Goal: Task Accomplishment & Management: Manage account settings

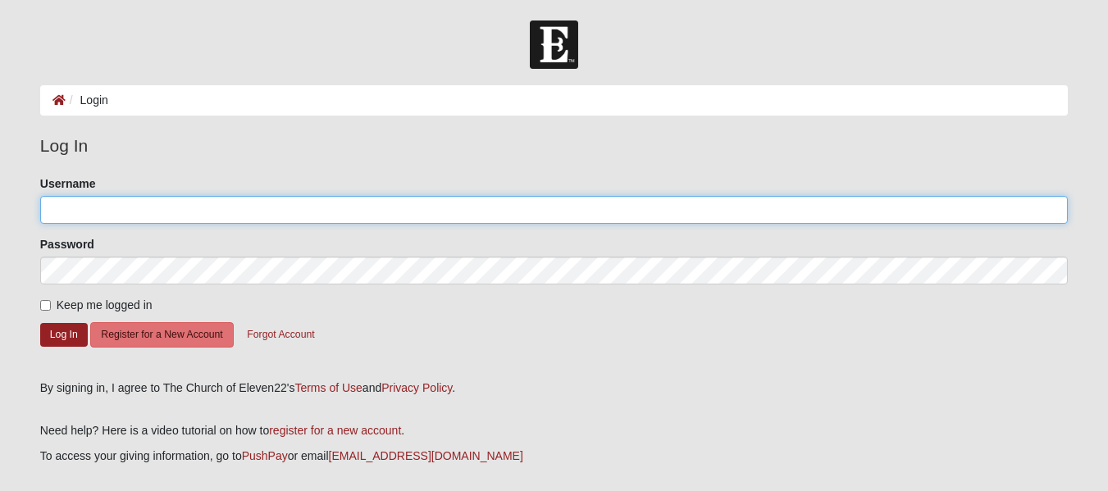
click at [103, 210] on input "Username" at bounding box center [553, 210] width 1027 height 28
type input "Larry127"
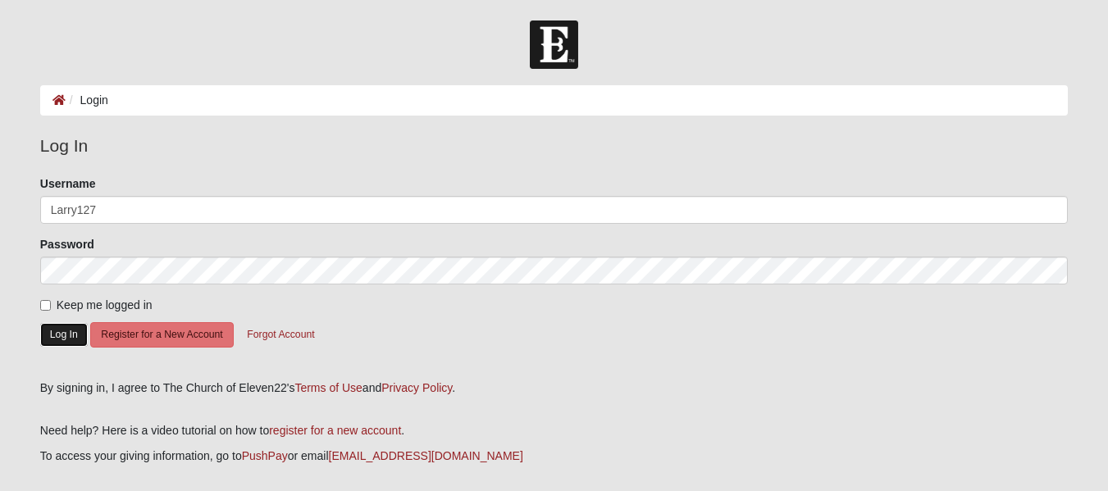
click at [66, 339] on button "Log In" at bounding box center [64, 335] width 48 height 24
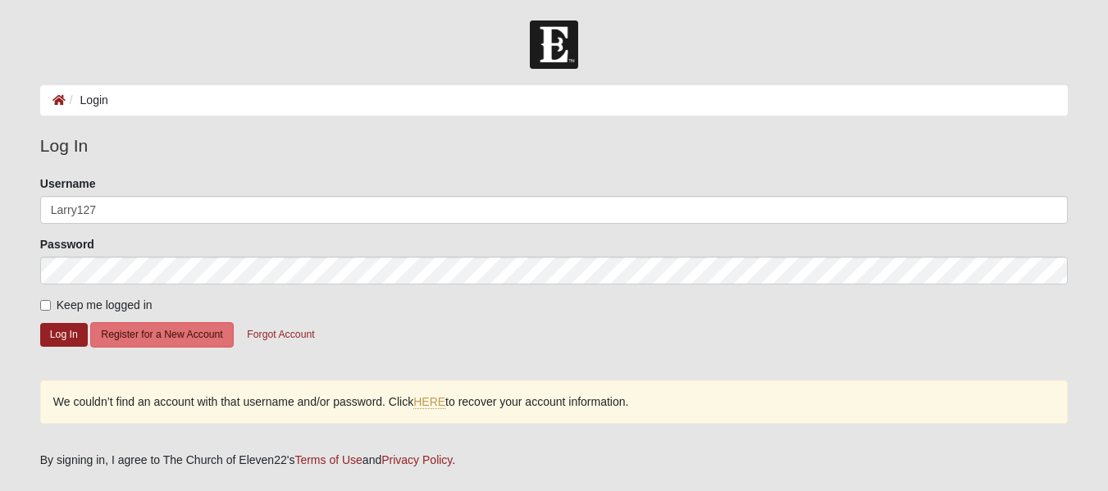
scroll to position [82, 0]
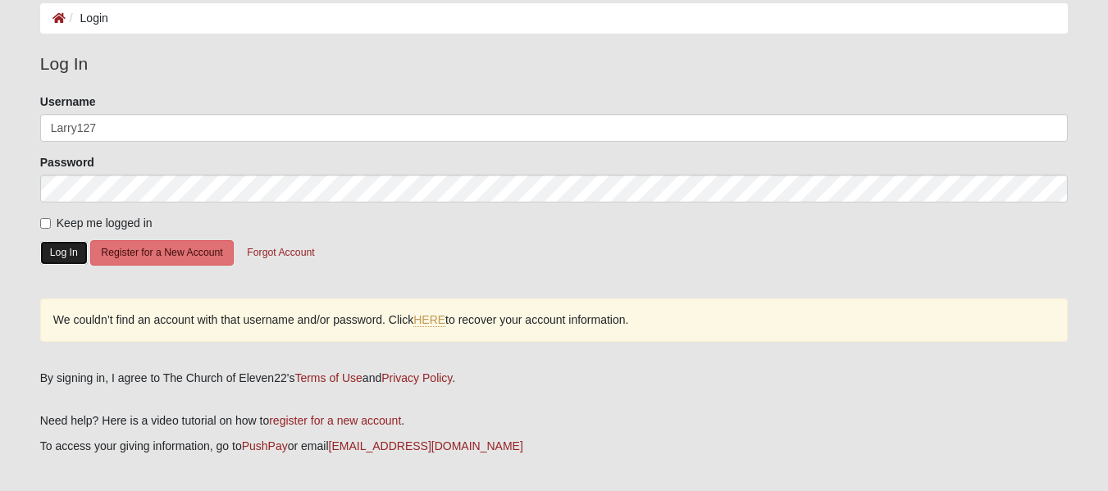
click at [48, 253] on button "Log In" at bounding box center [64, 253] width 48 height 24
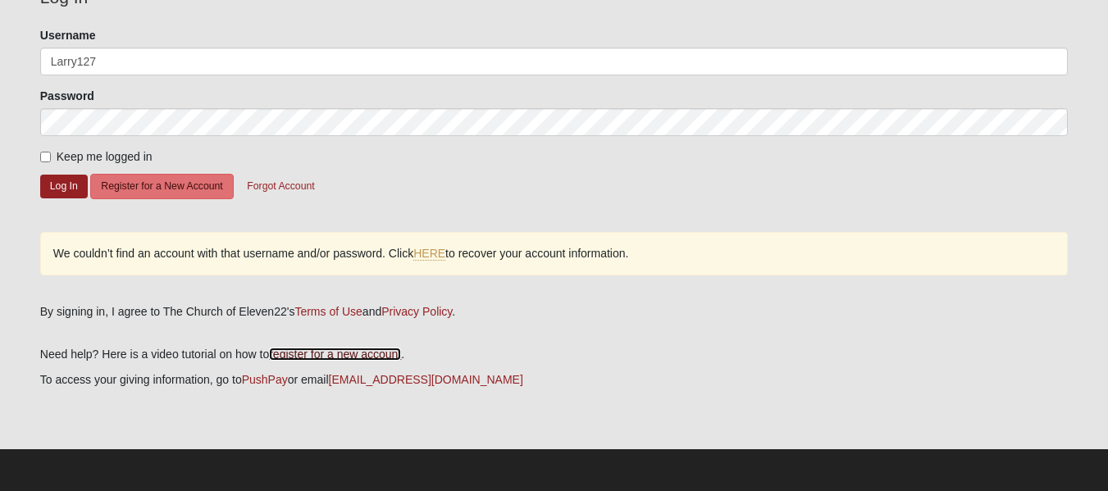
click at [330, 356] on link "register for a new account" at bounding box center [335, 354] width 132 height 13
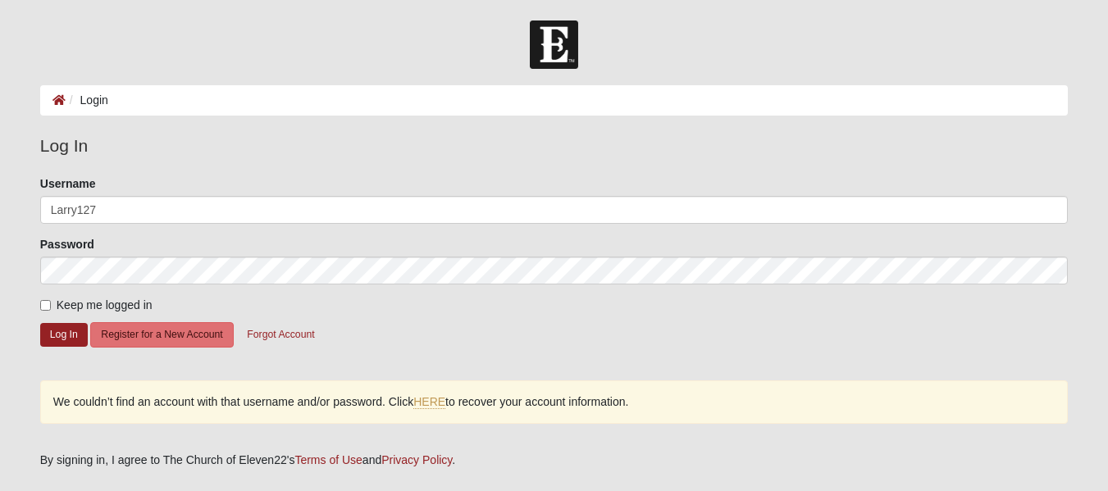
scroll to position [82, 0]
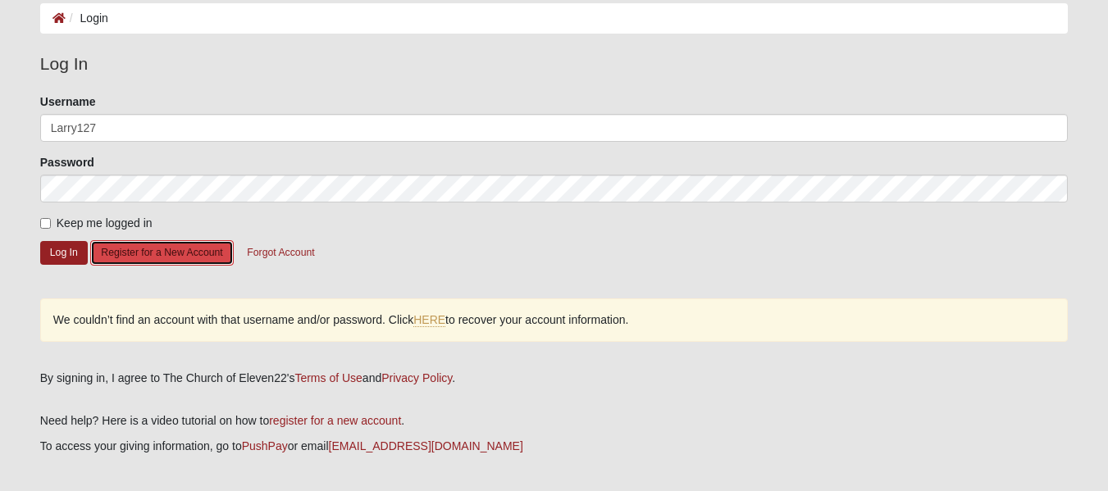
click at [166, 257] on button "Register for a New Account" at bounding box center [161, 252] width 143 height 25
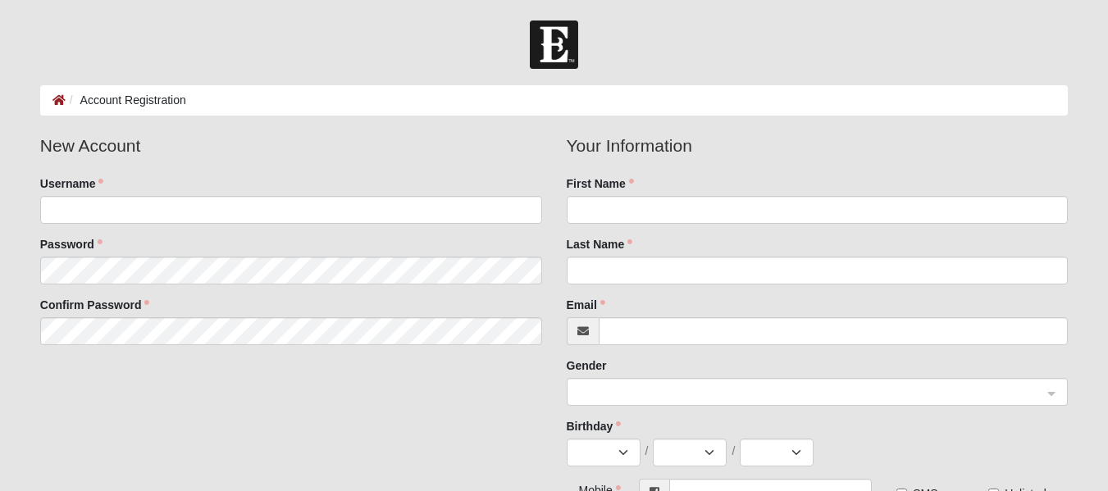
click at [131, 98] on li "Account Registration" at bounding box center [126, 100] width 121 height 17
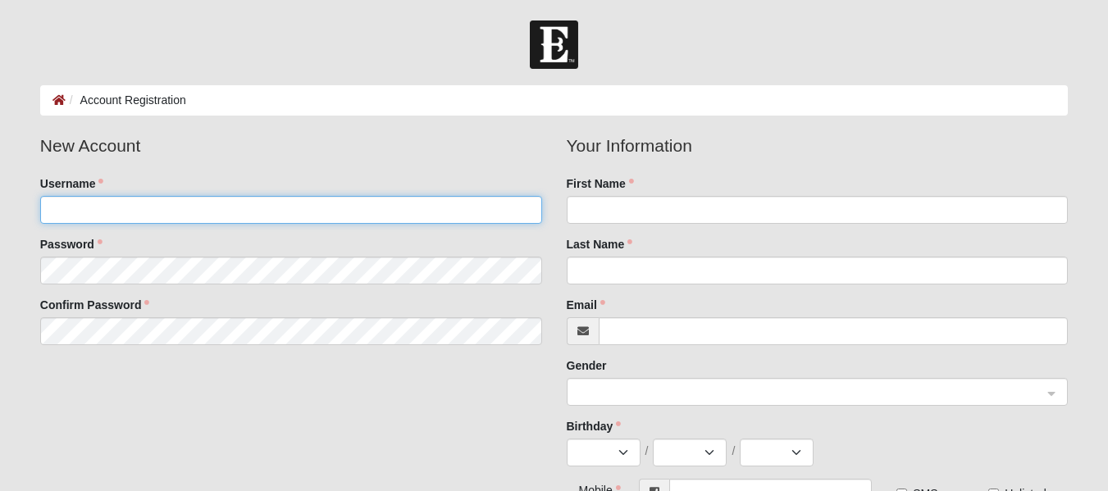
click at [248, 212] on input "Username" at bounding box center [291, 210] width 502 height 28
type input "Larry127"
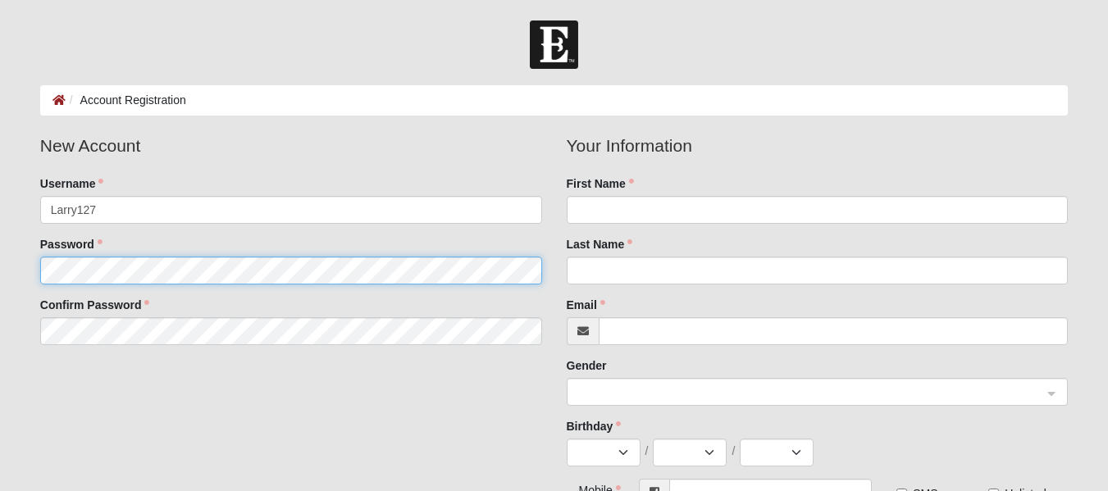
click at [174, 269] on fieldset "New Account Username Larry127 Password Confirm Password" at bounding box center [291, 245] width 526 height 225
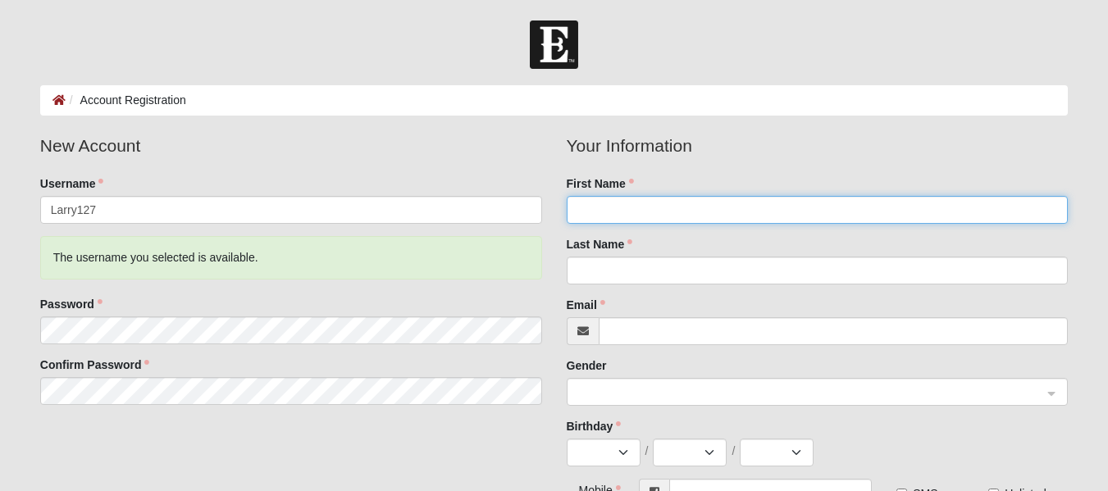
click at [623, 207] on input "First Name" at bounding box center [818, 210] width 502 height 28
type input "LAWRENCE"
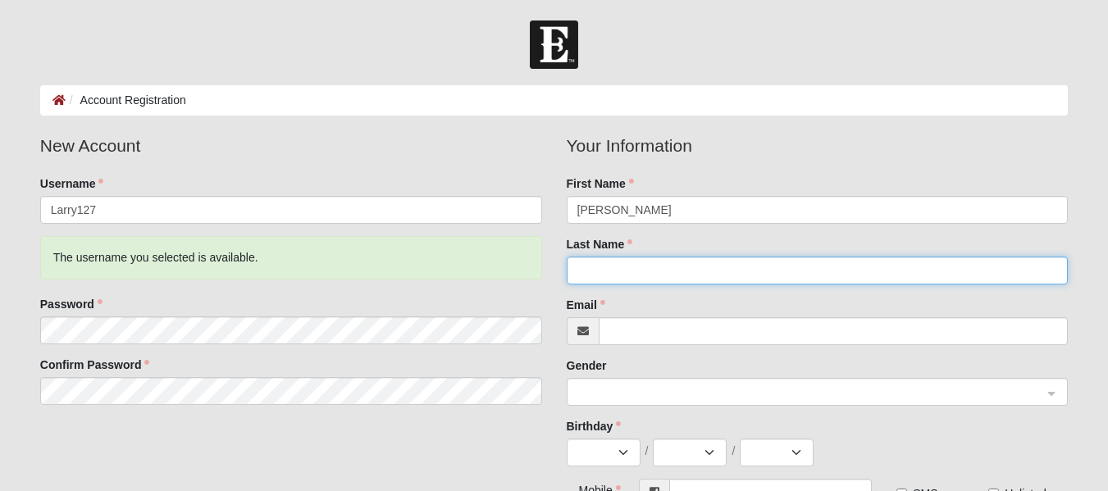
type input "MCDERMOTT"
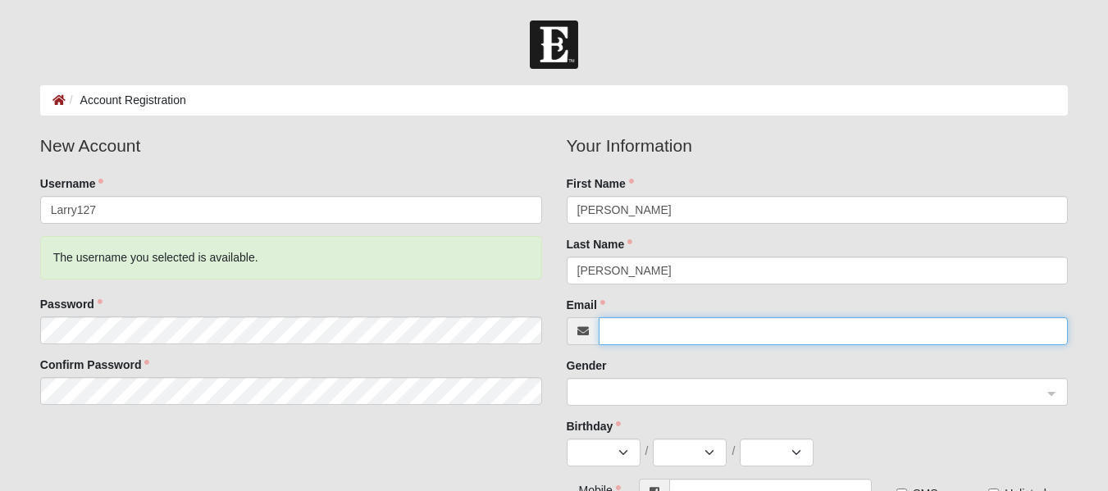
type input "smokie1984@yahoo.com"
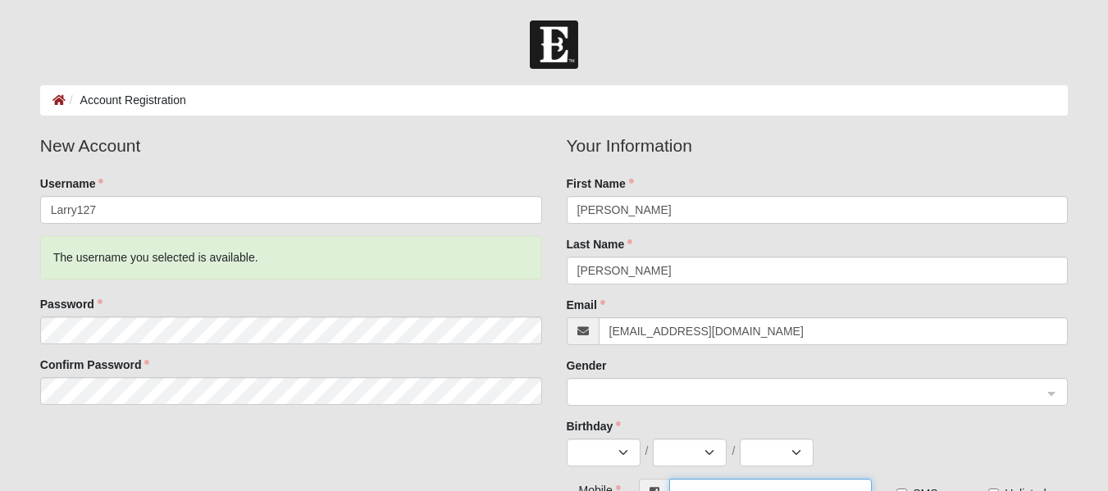
type input "(561) 344-4550"
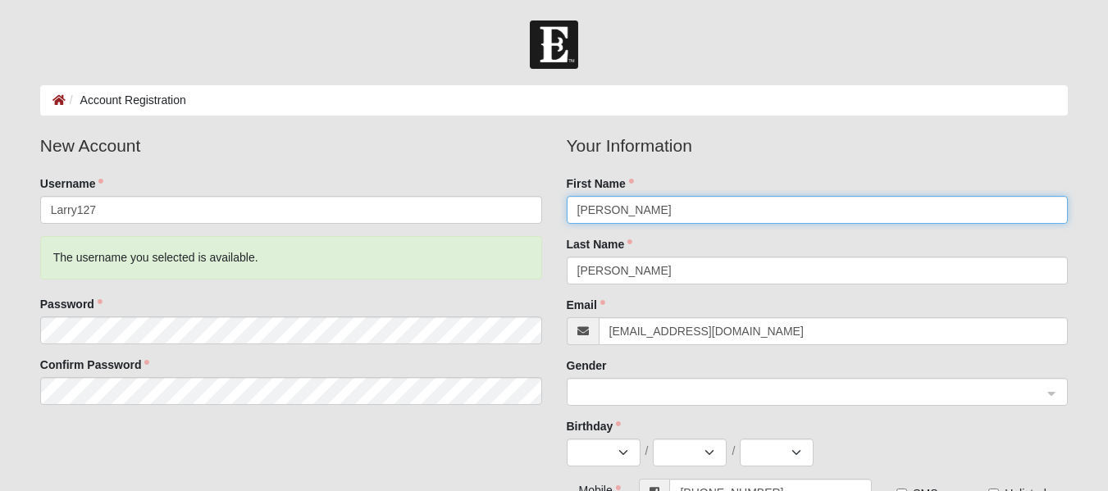
scroll to position [82, 0]
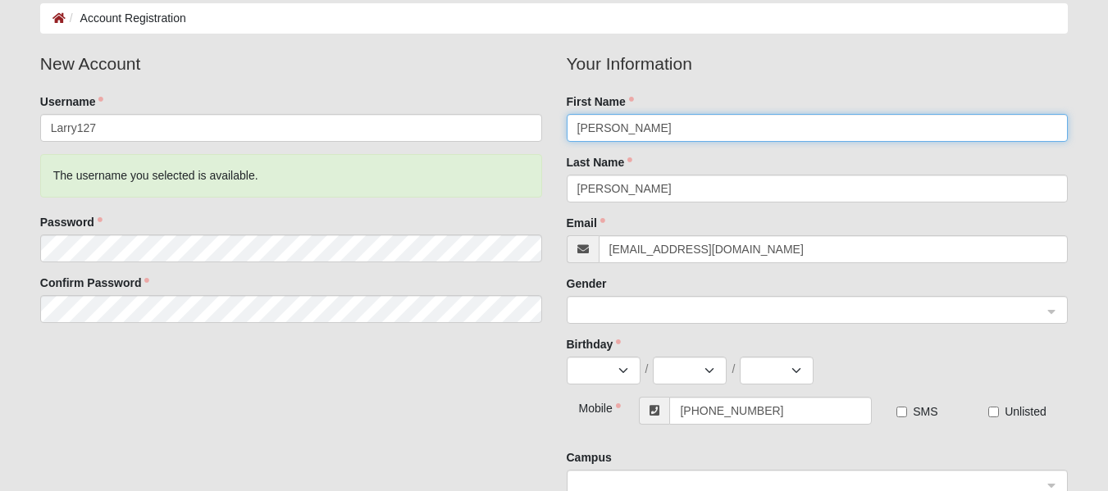
click at [611, 309] on span at bounding box center [810, 311] width 466 height 18
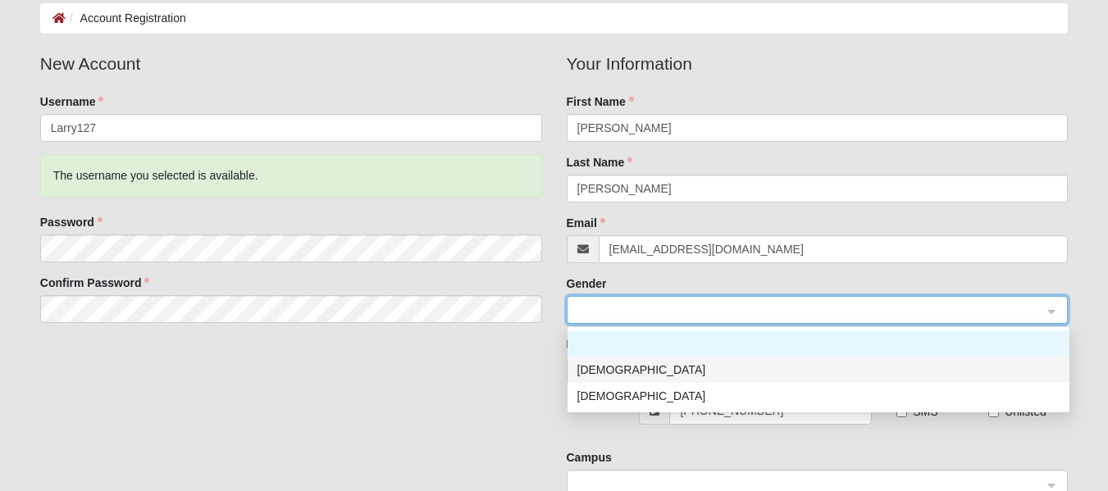
click at [590, 368] on div "[DEMOGRAPHIC_DATA]" at bounding box center [818, 370] width 482 height 18
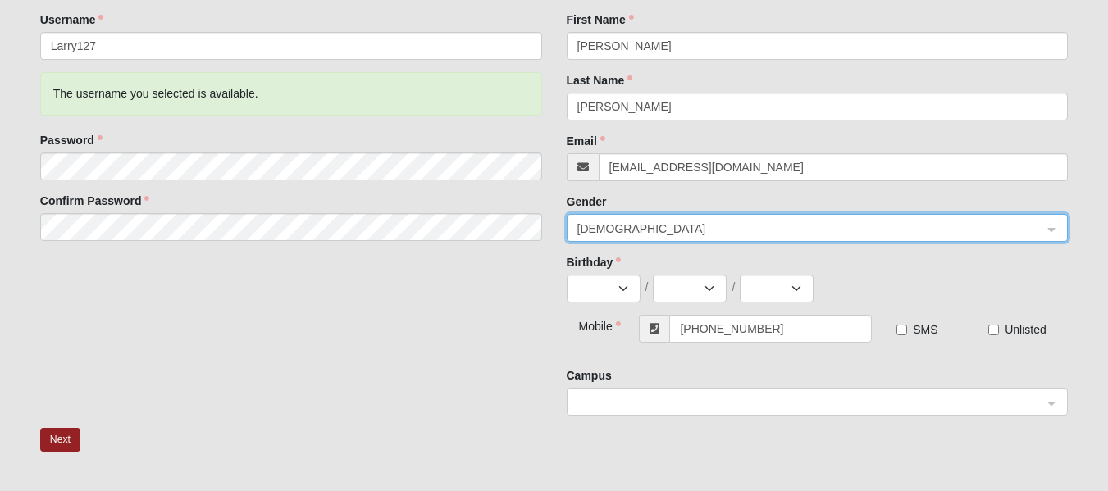
scroll to position [246, 0]
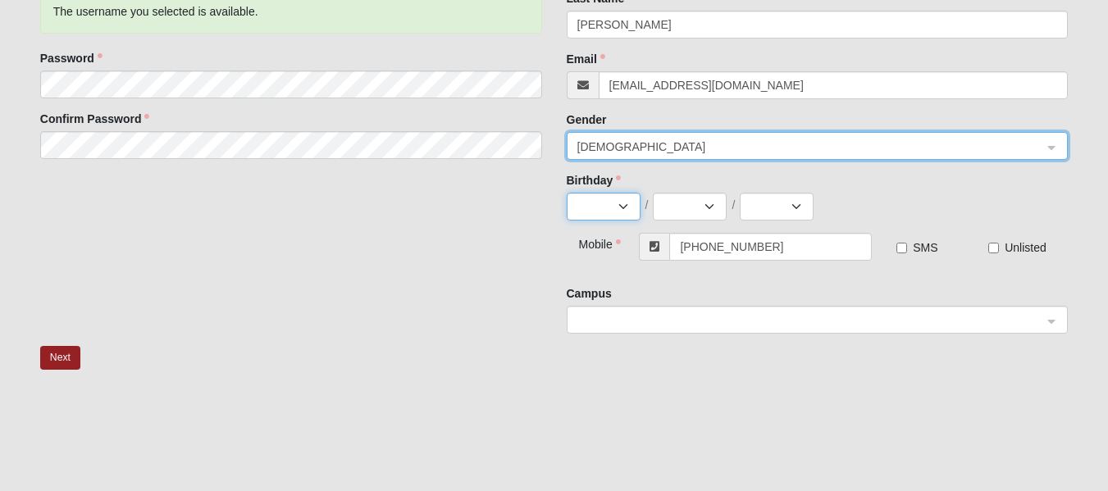
click at [621, 201] on select "Jan Feb Mar Apr May Jun Jul Aug Sep Oct Nov Dec" at bounding box center [604, 207] width 74 height 28
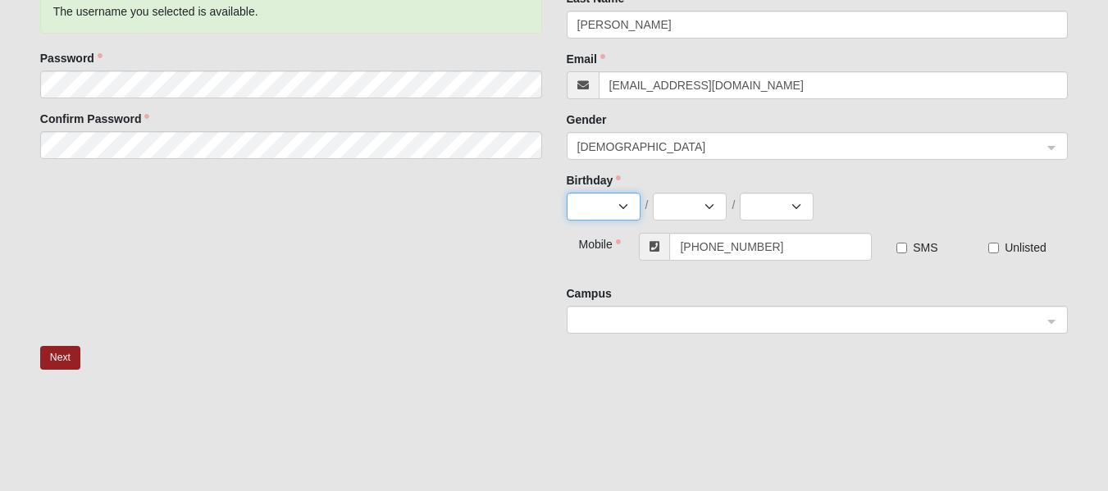
select select "12"
click at [567, 193] on select "Jan Feb Mar Apr May Jun Jul Aug Sep Oct Nov Dec" at bounding box center [604, 207] width 74 height 28
click at [709, 207] on select "1 2 3 4 5 6 7 8 9 10 11 12 13 14 15 16 17 18 19 20 21 22 23 24 25 26 27 28 29 3…" at bounding box center [690, 207] width 74 height 28
select select "7"
click at [653, 193] on select "1 2 3 4 5 6 7 8 9 10 11 12 13 14 15 16 17 18 19 20 21 22 23 24 25 26 27 28 29 3…" at bounding box center [690, 207] width 74 height 28
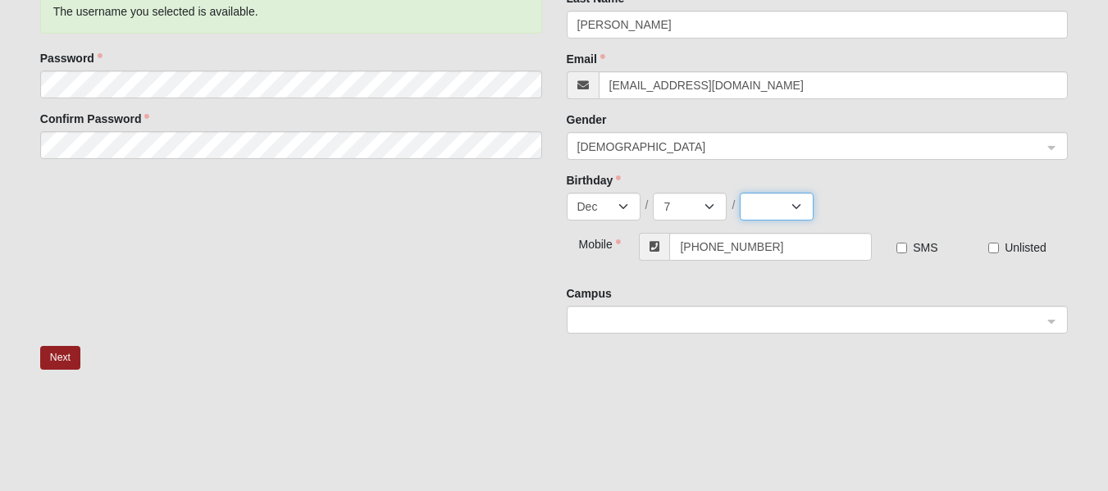
click at [779, 203] on select "2025 2024 2023 2022 2021 2020 2019 2018 2017 2016 2015 2014 2013 2012 2011 2010…" at bounding box center [777, 207] width 74 height 28
select select "1965"
click at [740, 193] on select "2025 2024 2023 2022 2021 2020 2019 2018 2017 2016 2015 2014 2013 2012 2011 2010…" at bounding box center [777, 207] width 74 height 28
click at [772, 243] on input "(561) 344-4550" at bounding box center [770, 247] width 203 height 28
type input "5"
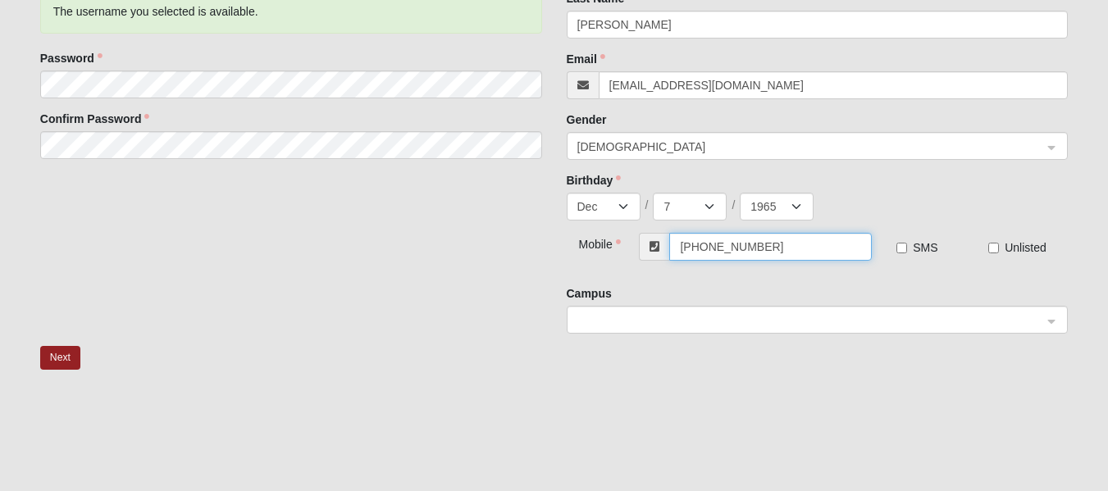
type input "[PHONE_NUMBER]"
click at [900, 248] on input "SMS" at bounding box center [901, 248] width 11 height 11
checkbox input "true"
click at [740, 330] on input "search" at bounding box center [811, 319] width 471 height 25
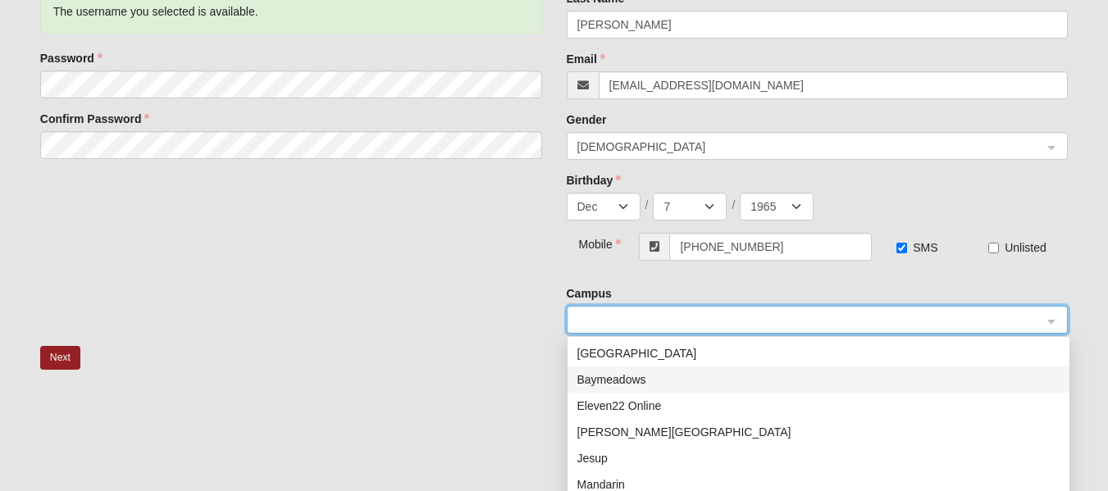
click at [623, 378] on div "Baymeadows" at bounding box center [818, 380] width 482 height 18
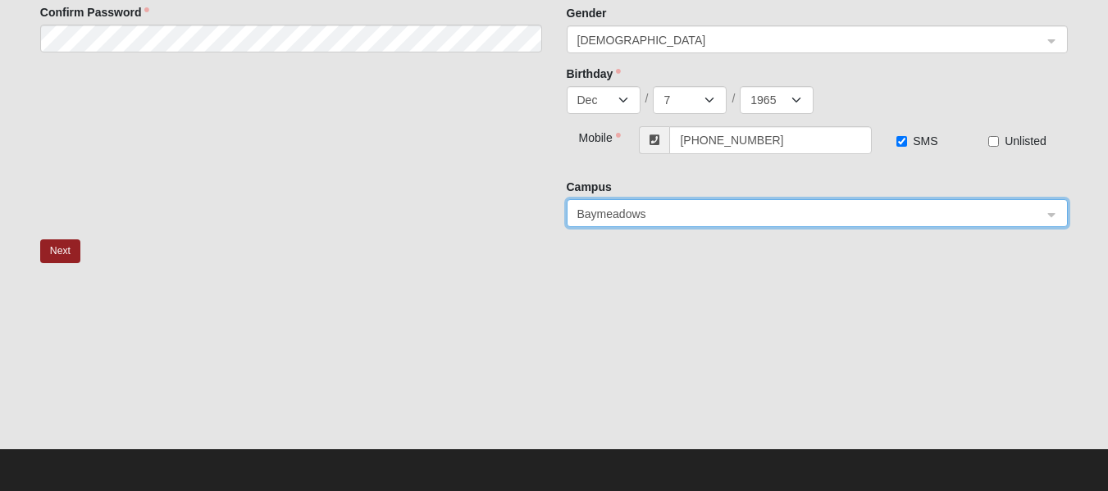
scroll to position [189, 0]
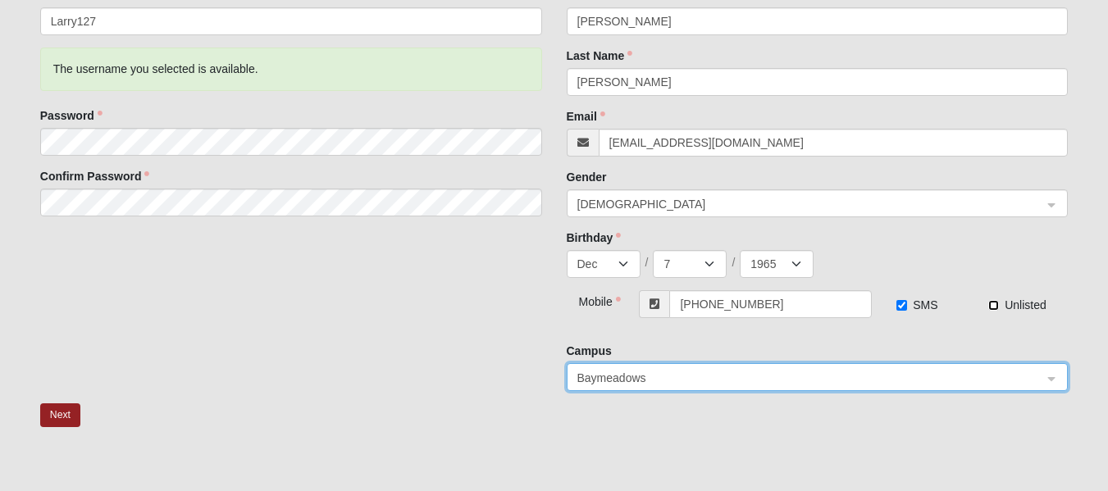
click at [990, 307] on input "Unlisted" at bounding box center [993, 305] width 11 height 11
checkbox input "true"
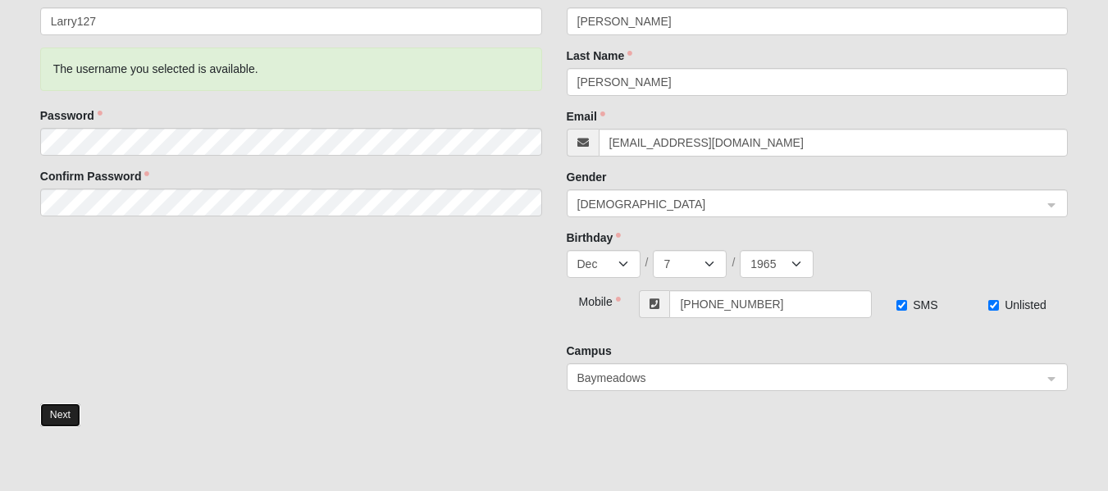
click at [63, 412] on button "Next" at bounding box center [60, 415] width 40 height 24
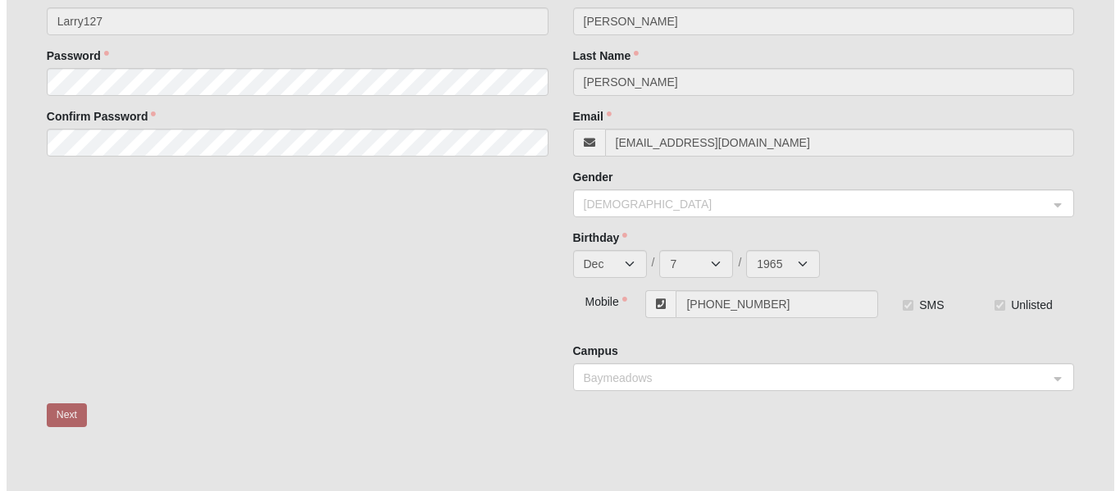
scroll to position [0, 0]
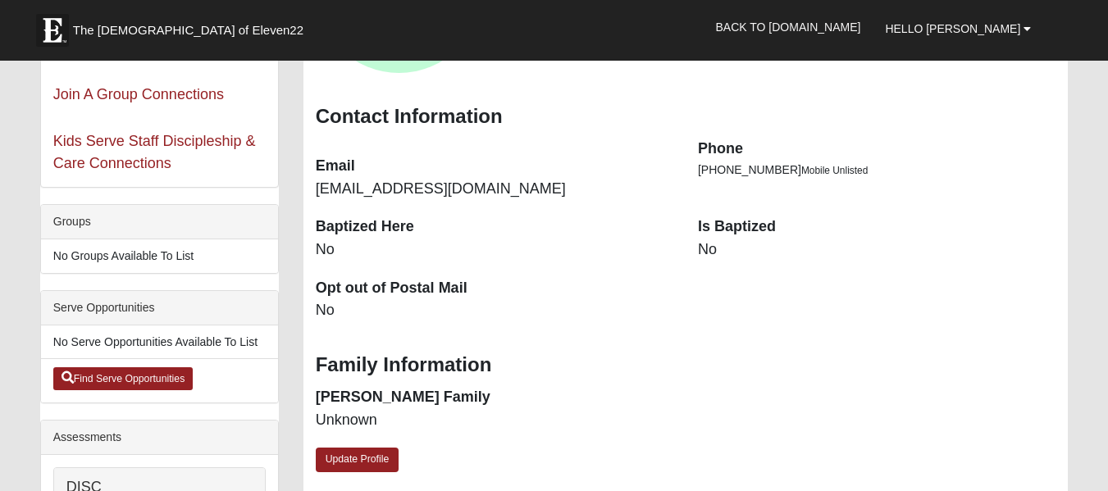
scroll to position [328, 0]
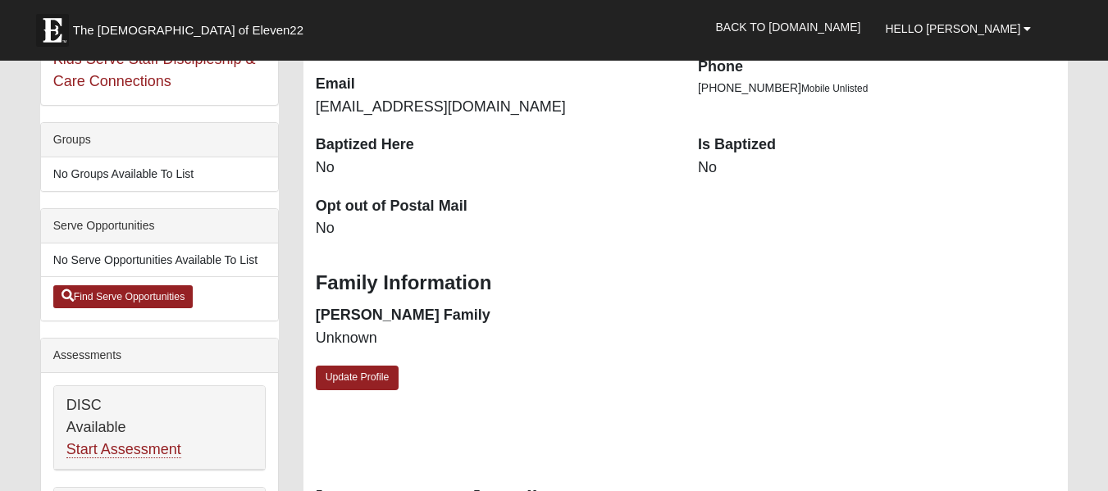
click at [124, 227] on div "Serve Opportunities" at bounding box center [159, 226] width 237 height 34
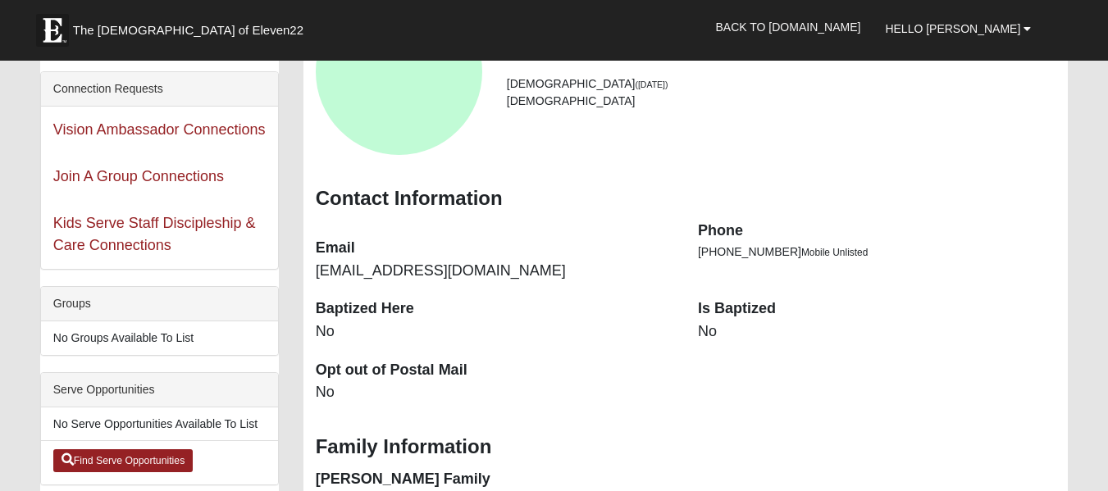
scroll to position [246, 0]
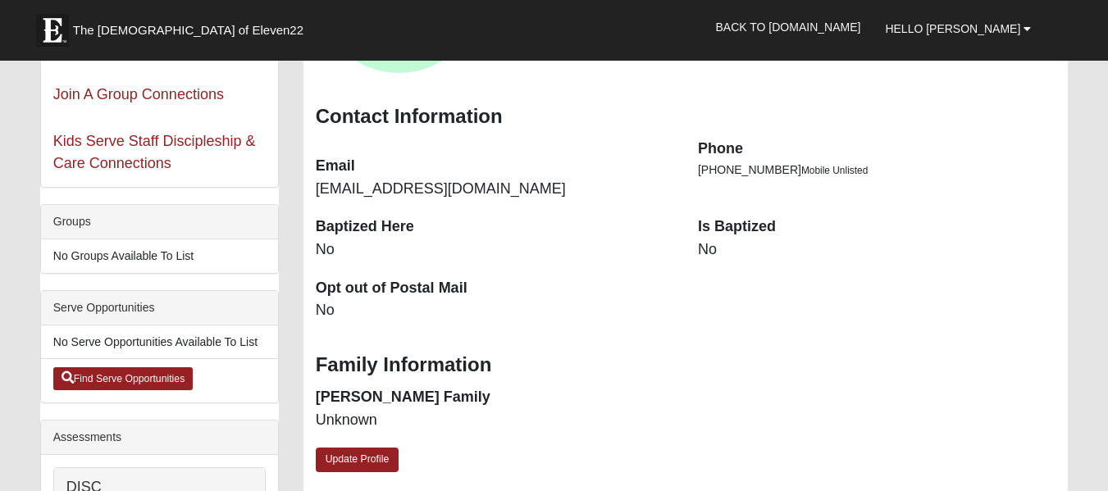
click at [718, 247] on dd "No" at bounding box center [876, 249] width 357 height 21
click at [726, 226] on dt "Is Baptized" at bounding box center [876, 226] width 357 height 21
click at [672, 224] on dt "Baptized Here" at bounding box center [494, 226] width 357 height 21
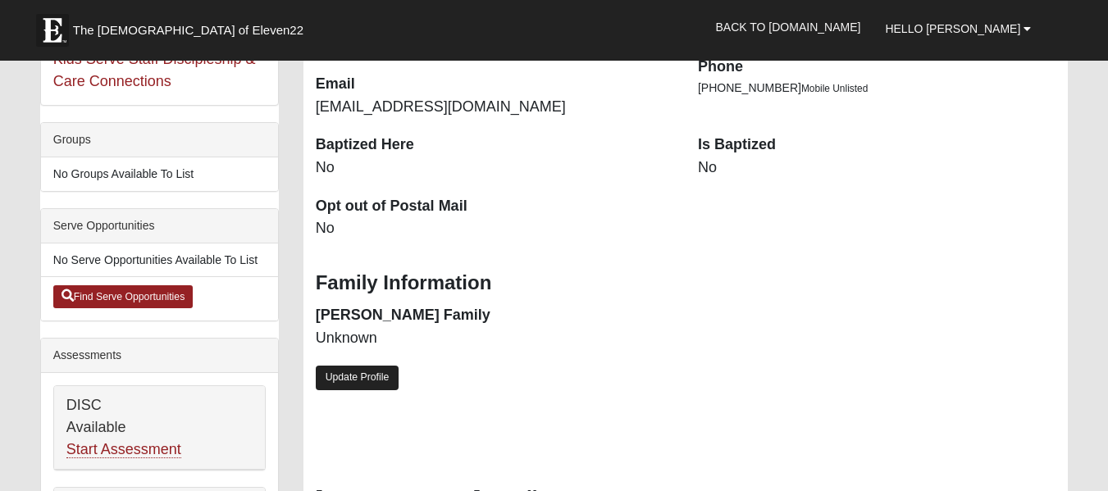
click at [345, 376] on link "Update Profile" at bounding box center [358, 378] width 84 height 24
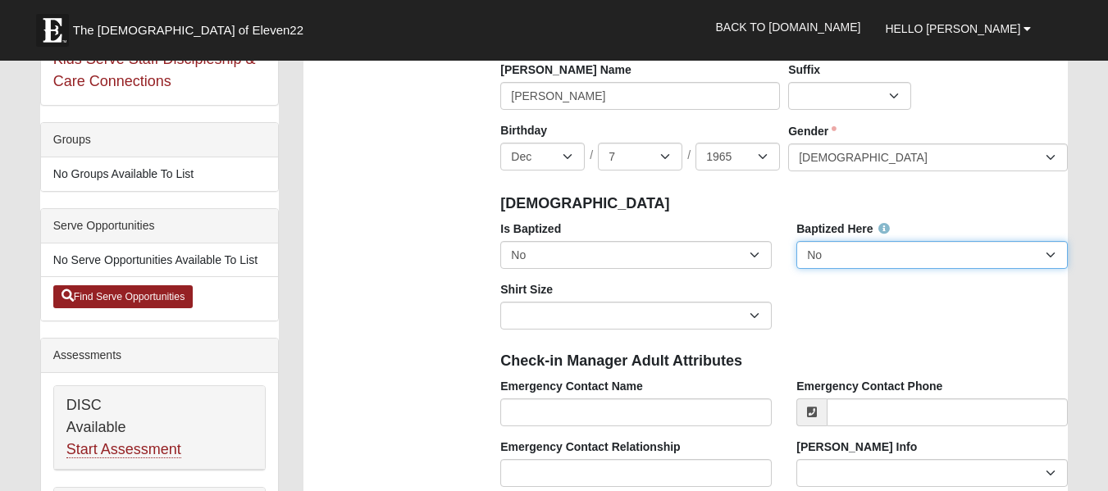
click at [935, 253] on select "No Yes" at bounding box center [931, 255] width 271 height 28
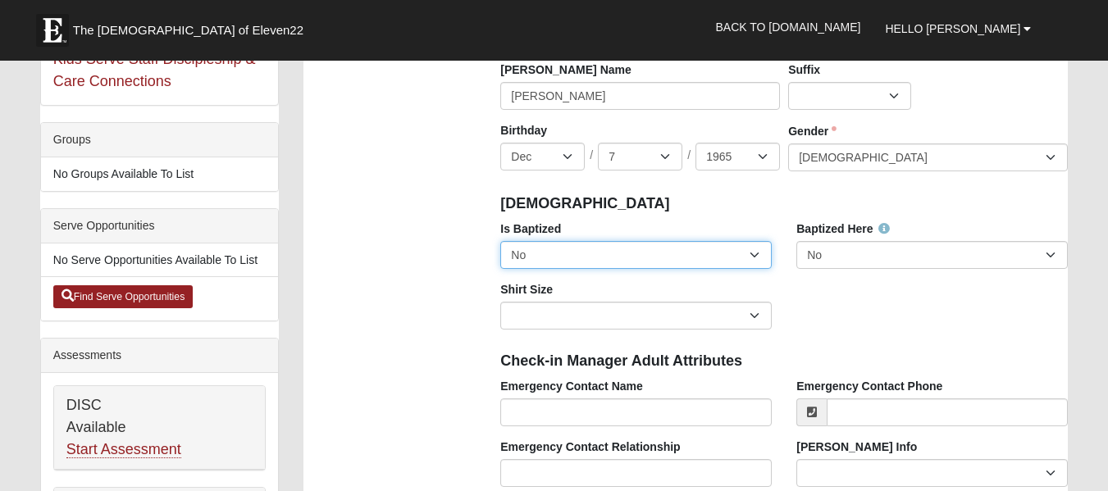
click at [757, 259] on select "No Yes" at bounding box center [635, 255] width 271 height 28
select select "True"
click at [500, 241] on select "No Yes" at bounding box center [635, 255] width 271 height 28
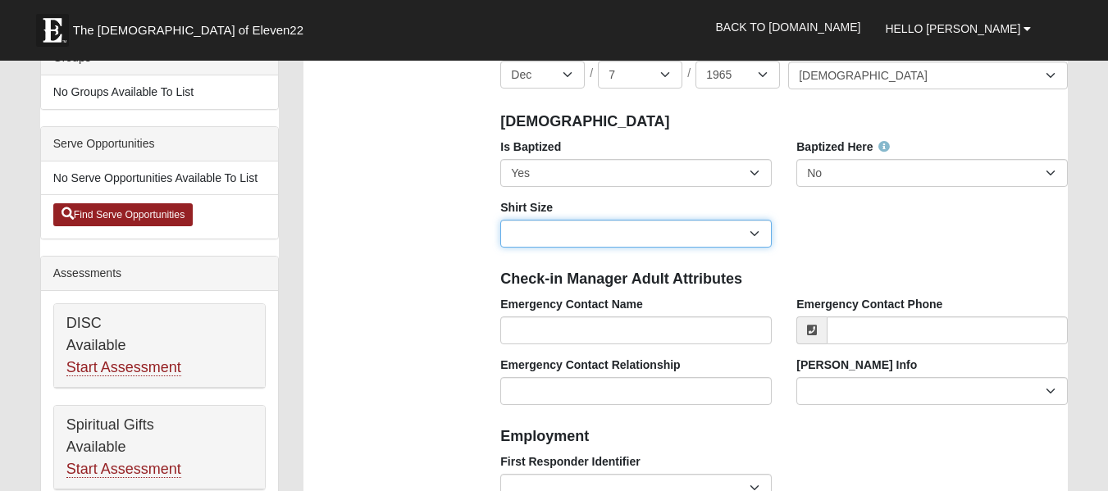
click at [748, 234] on select "Adult Small Adult Medium Adult Large Adult XL Adult XXL Adult 3XL Adult 4XL You…" at bounding box center [635, 234] width 271 height 28
select select "Adult 4XL"
click at [500, 220] on select "Adult Small Adult Medium Adult Large Adult XL Adult XXL Adult 3XL Adult 4XL You…" at bounding box center [635, 234] width 271 height 28
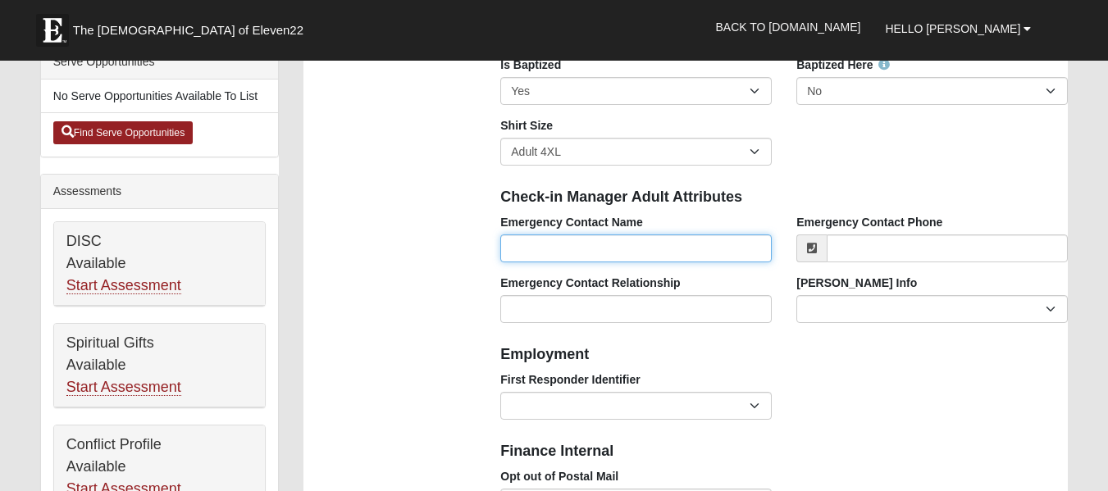
click at [554, 249] on input "Emergency Contact Name" at bounding box center [635, 248] width 271 height 28
type input "[PERSON_NAME] [PERSON_NAME]"
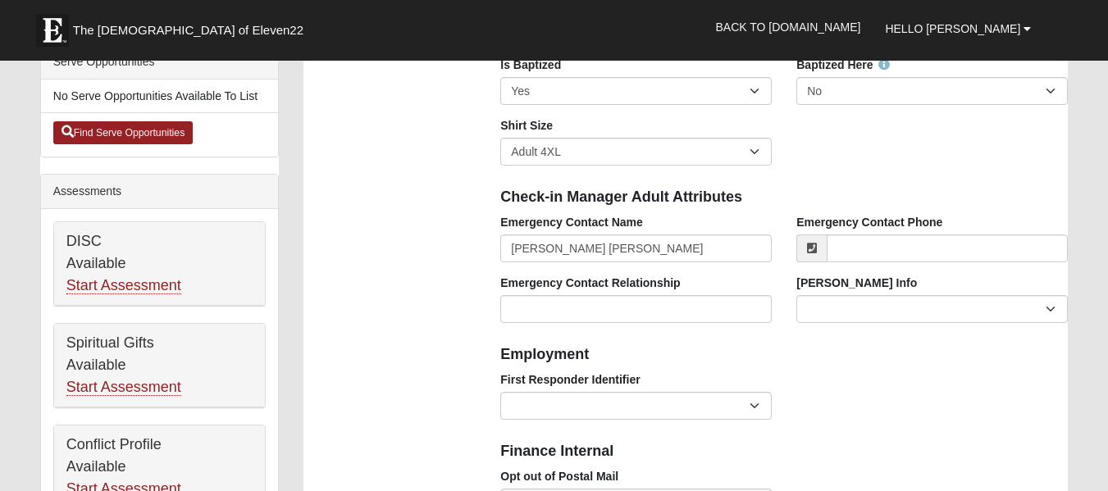
type input "7915 103rd St"
type input "Lot 126"
type input "Jacksonville"
type input "32210"
click at [594, 316] on input "Emergency Contact Relationship" at bounding box center [635, 309] width 271 height 28
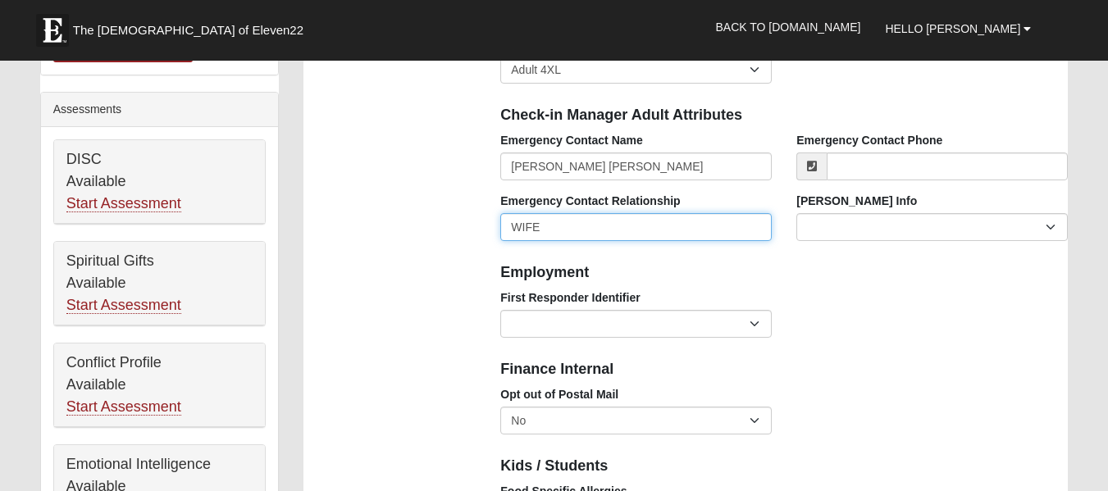
scroll to position [656, 0]
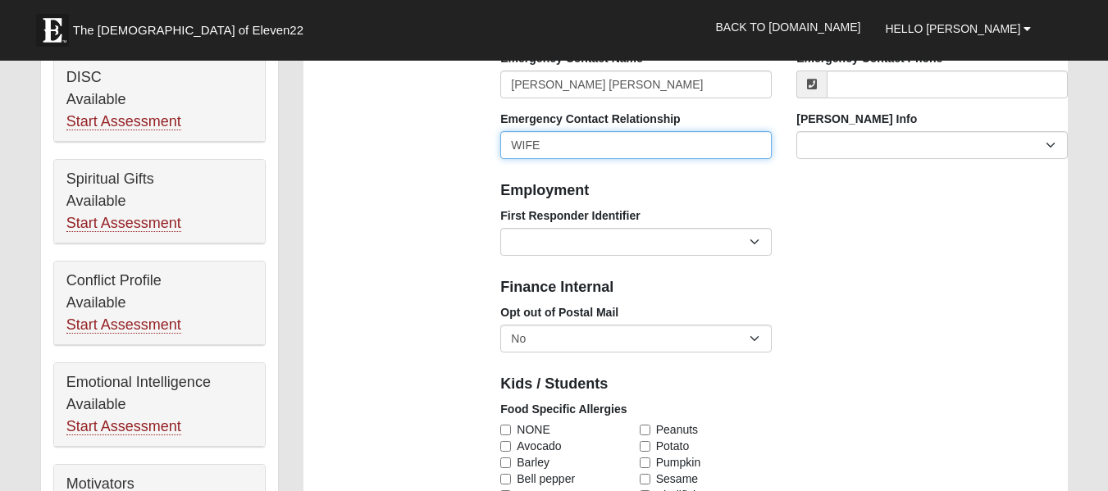
type input "WIFE"
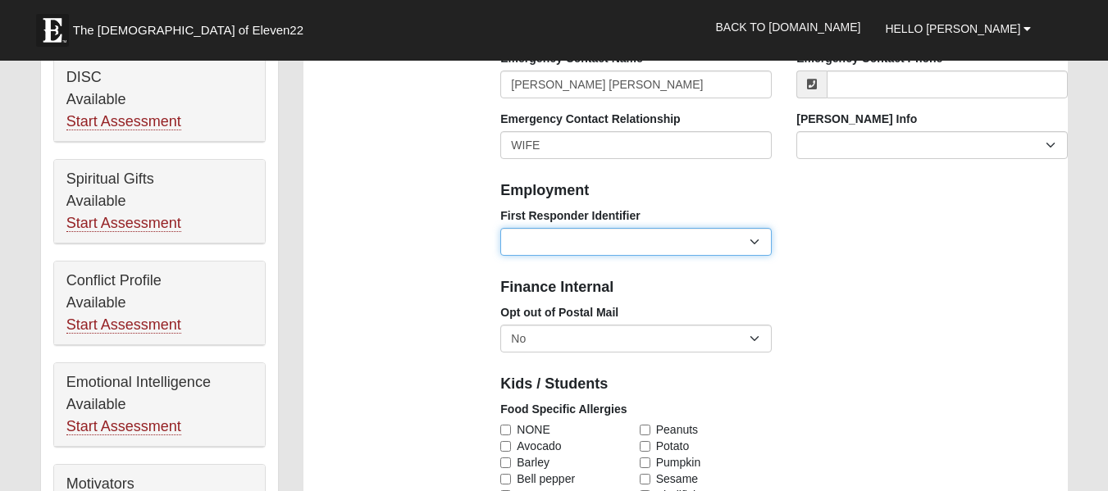
click at [629, 244] on select "EMT | Paramedic | Medical Firefighter | Fire Department Police Officer | Sherif…" at bounding box center [635, 242] width 271 height 28
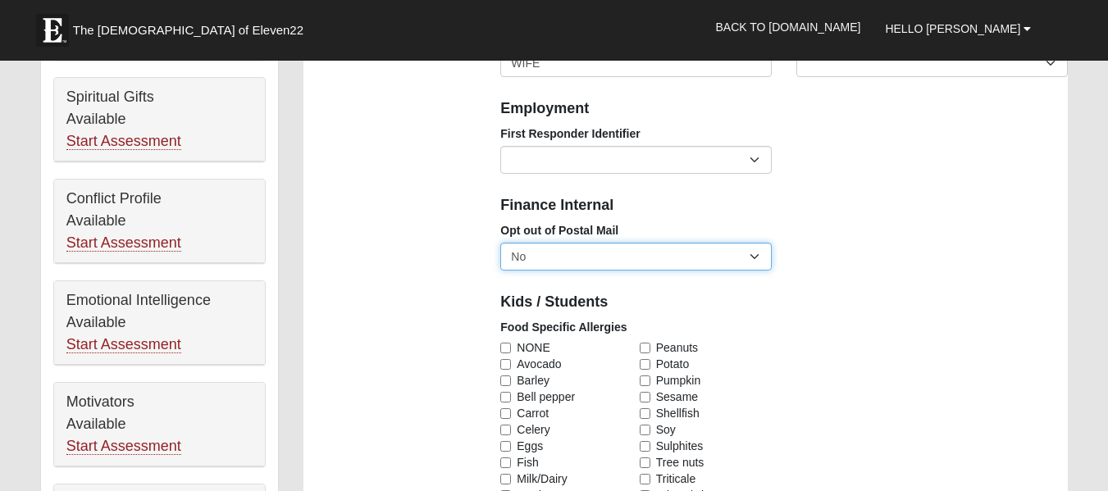
click at [583, 262] on select "No Yes" at bounding box center [635, 257] width 271 height 28
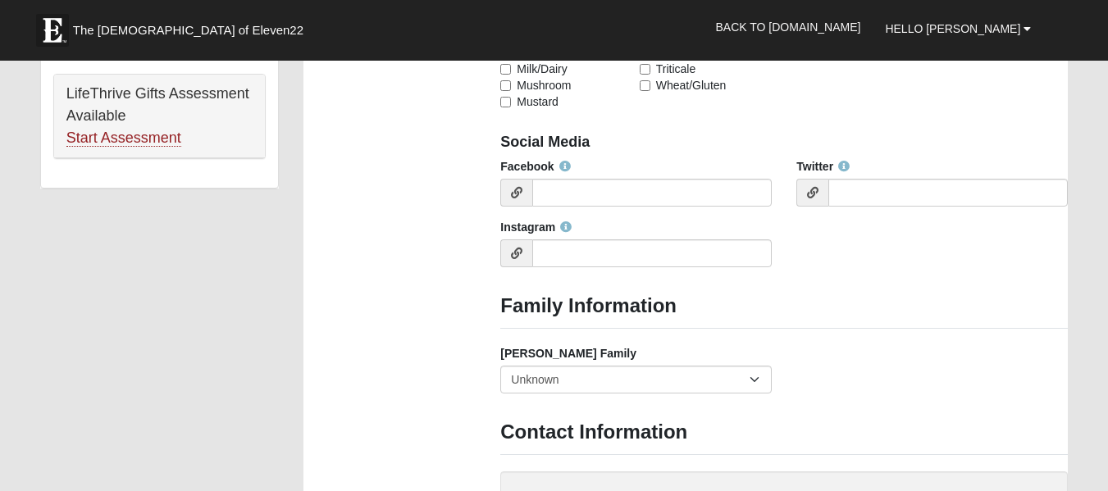
scroll to position [1066, 0]
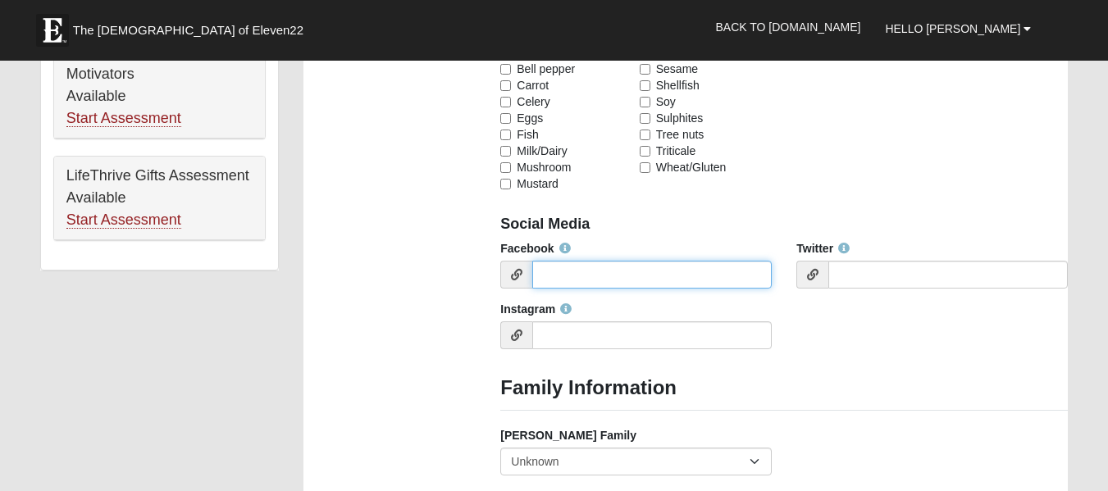
click at [577, 277] on input "Facebook" at bounding box center [651, 275] width 239 height 28
click at [576, 276] on input "Facebook" at bounding box center [651, 275] width 239 height 28
paste input "https://www.facebook.com/larry.mcdermott.31"
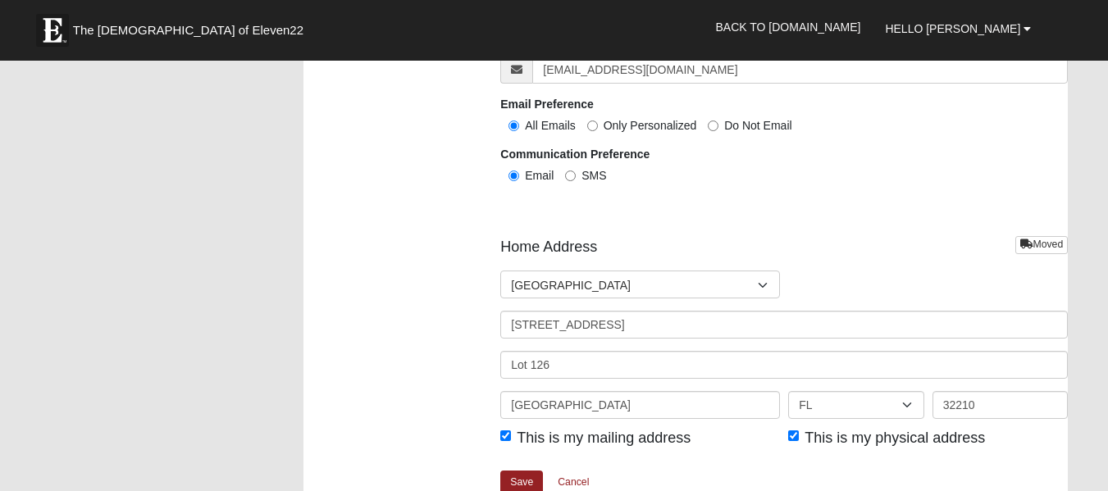
scroll to position [1968, 0]
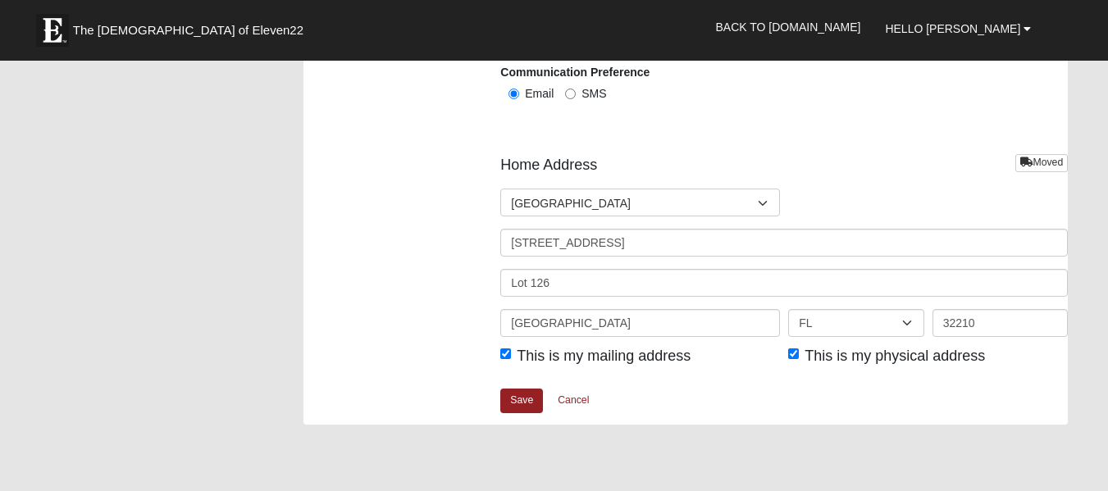
type input "https://www.facebook.com/larry.mcdermott.31"
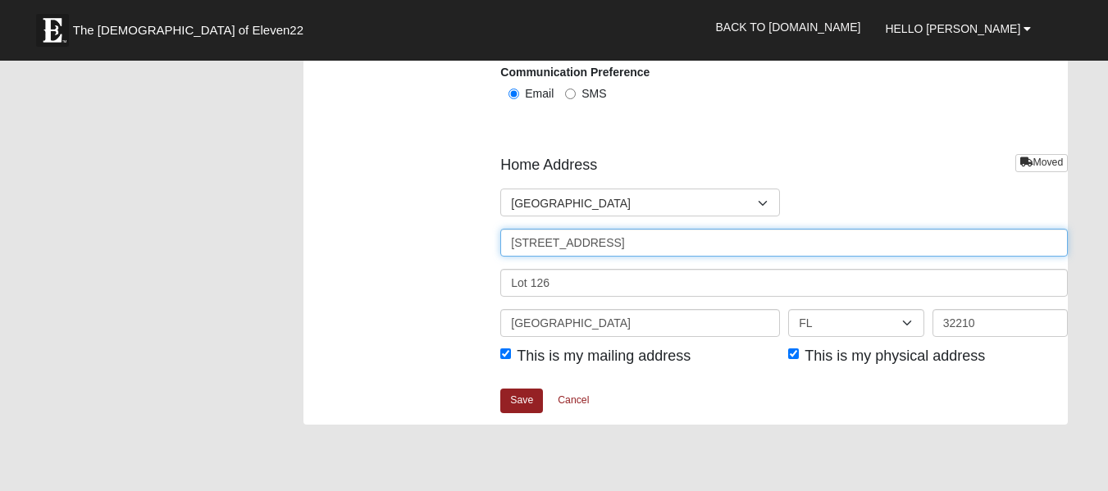
click at [592, 243] on input "7915 103rd St" at bounding box center [783, 243] width 567 height 28
type input "7733 Paradise Island Blvd"
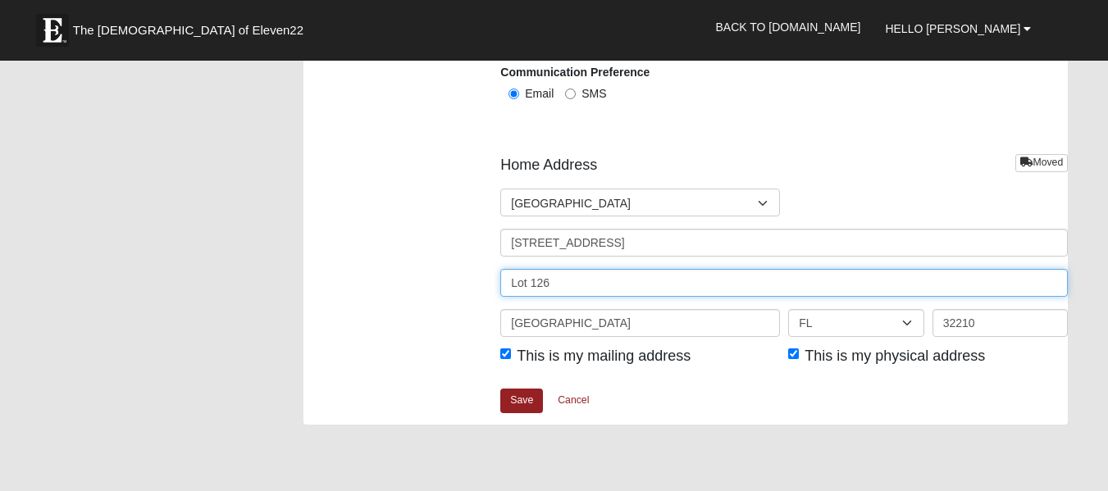
click at [557, 280] on input "Lot 126" at bounding box center [783, 283] width 567 height 28
type input "L"
type input "APT 2303"
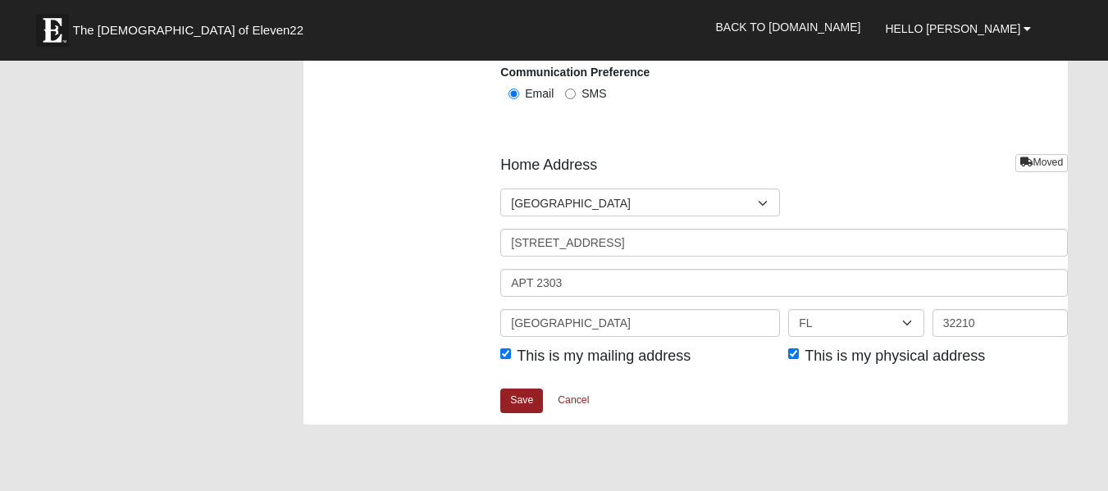
click at [1006, 325] on input "32210" at bounding box center [999, 323] width 135 height 28
type input "32256"
click at [518, 401] on link "Save" at bounding box center [521, 401] width 43 height 24
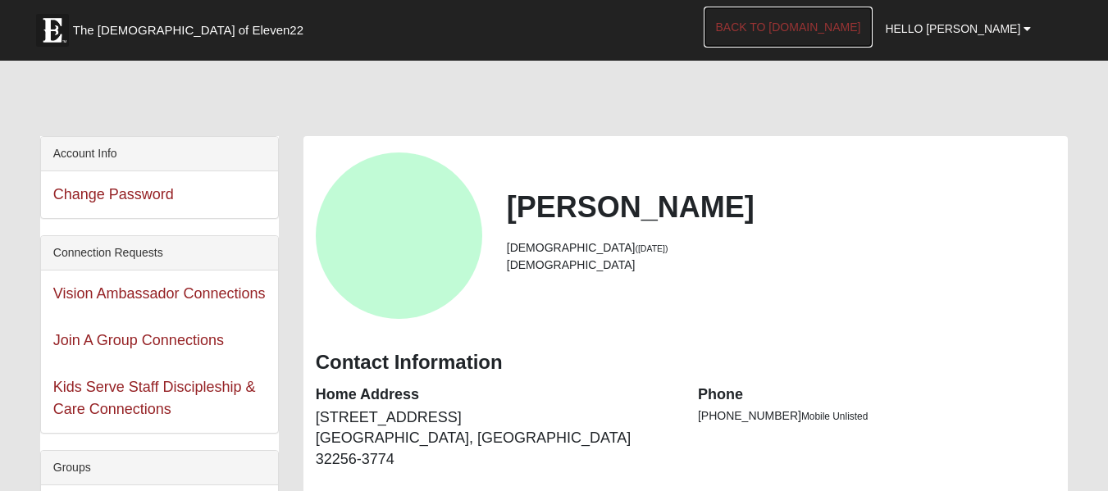
click at [841, 28] on link "Back to [DOMAIN_NAME]" at bounding box center [788, 27] width 170 height 41
click at [1012, 30] on span "Hello [PERSON_NAME]" at bounding box center [952, 28] width 135 height 13
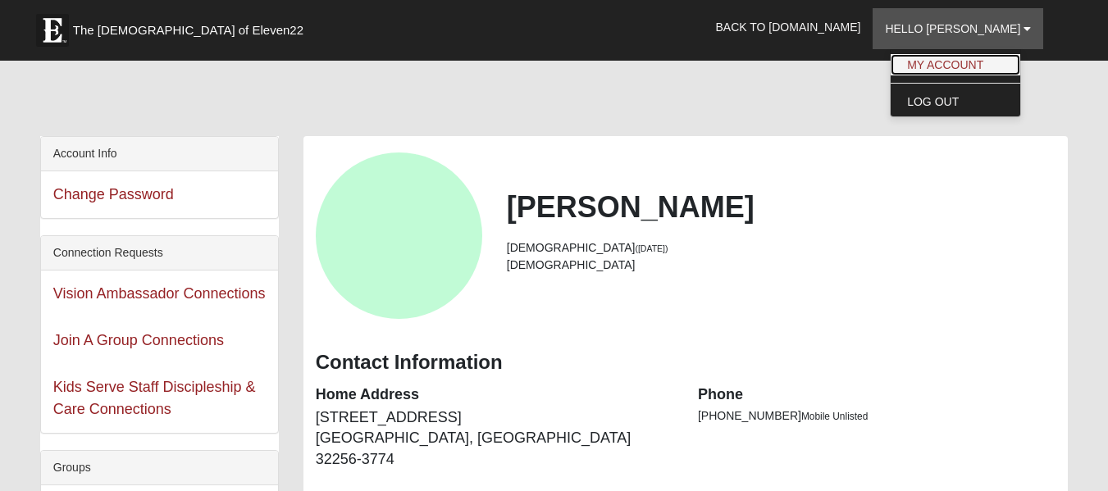
click at [930, 59] on link "My Account" at bounding box center [955, 64] width 130 height 21
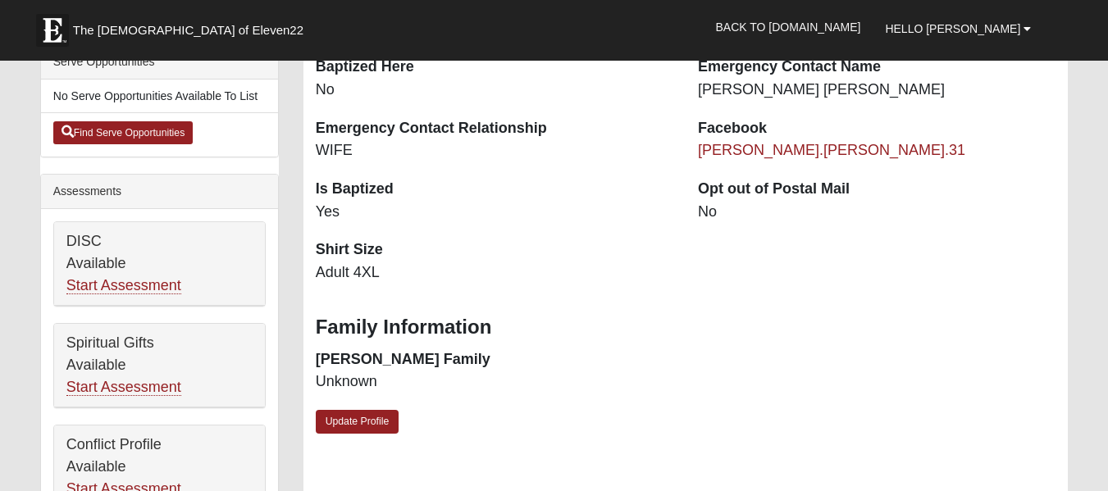
scroll to position [410, 0]
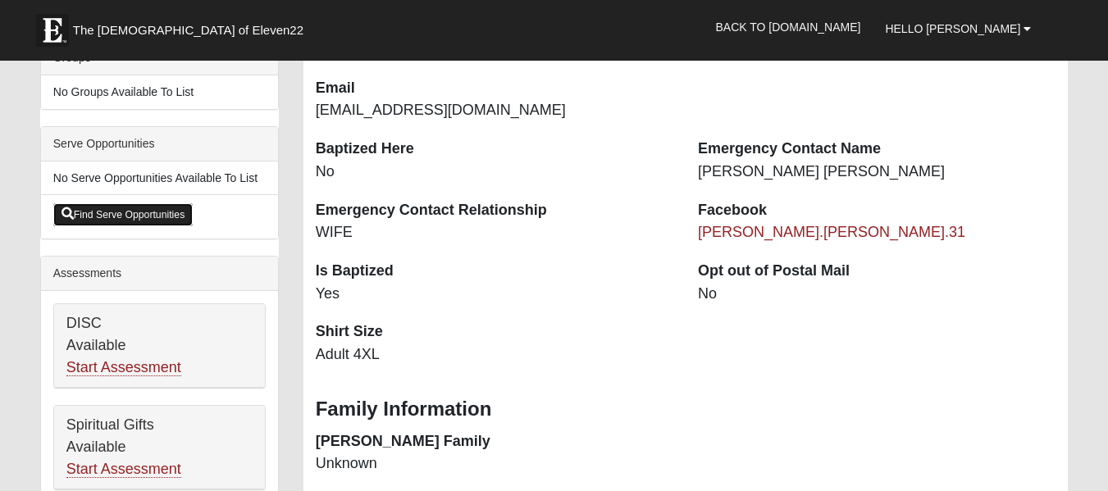
click at [142, 216] on link "Find Serve Opportunities" at bounding box center [123, 214] width 140 height 23
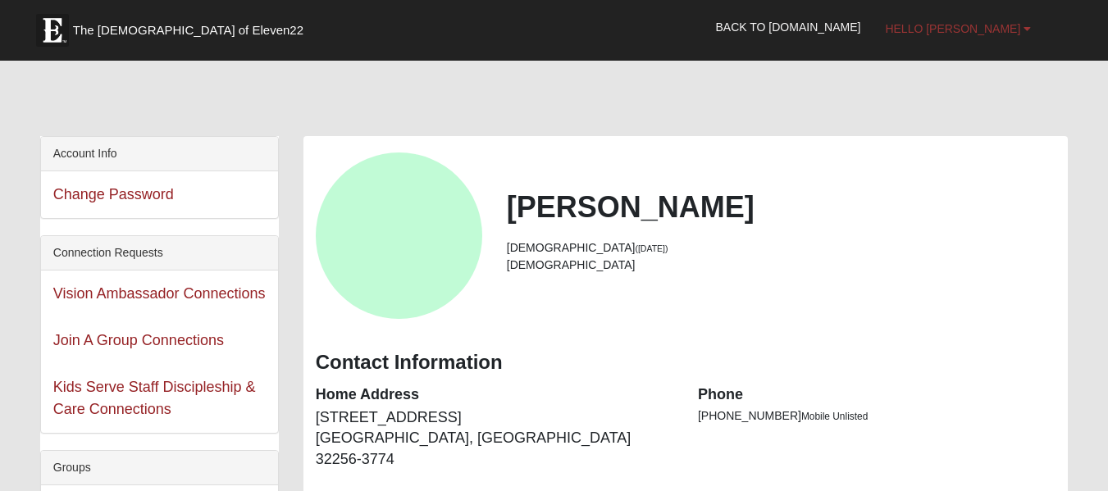
click at [950, 38] on link "Hello [PERSON_NAME]" at bounding box center [957, 28] width 171 height 41
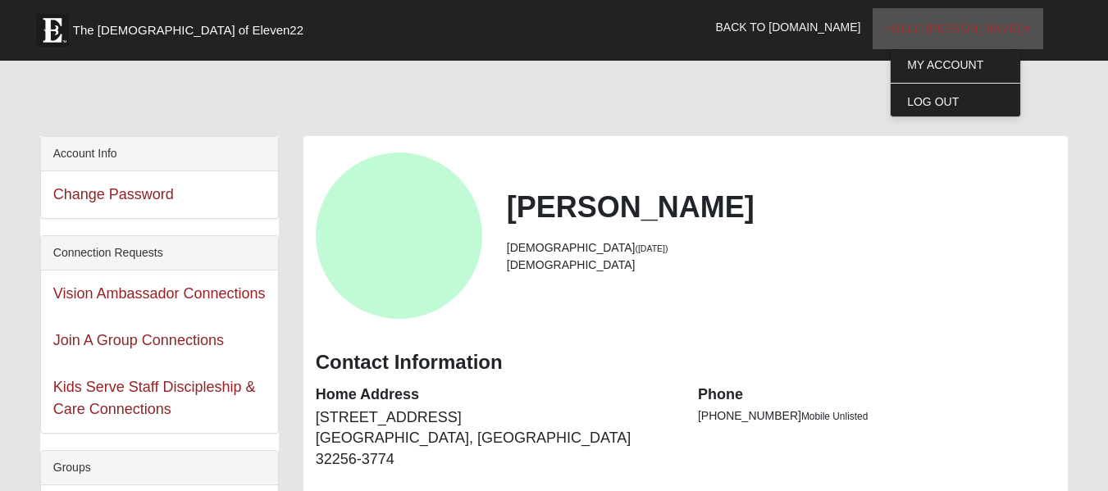
click at [950, 38] on link "Hello [PERSON_NAME]" at bounding box center [957, 28] width 171 height 41
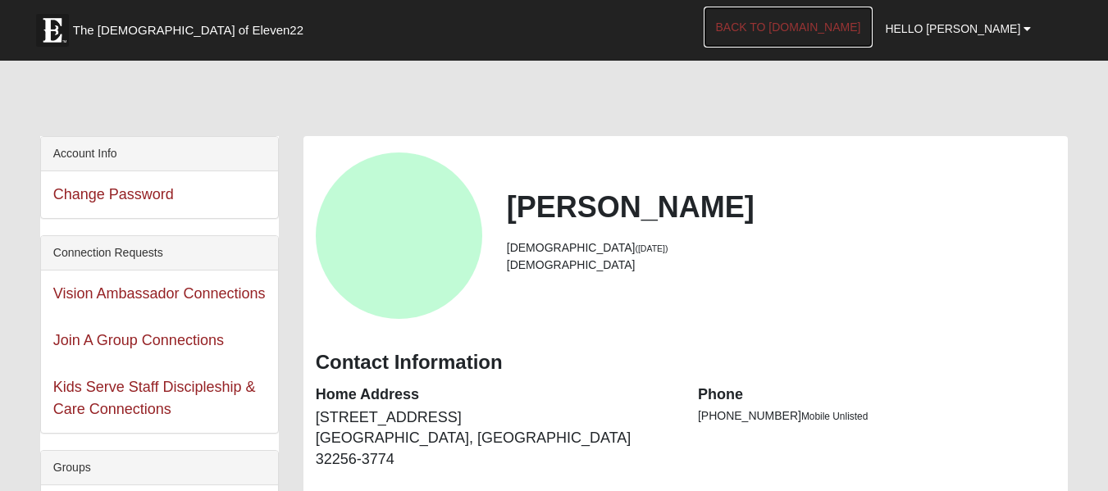
click at [817, 37] on link "Back to [DOMAIN_NAME]" at bounding box center [788, 27] width 170 height 41
